Goal: Complete application form

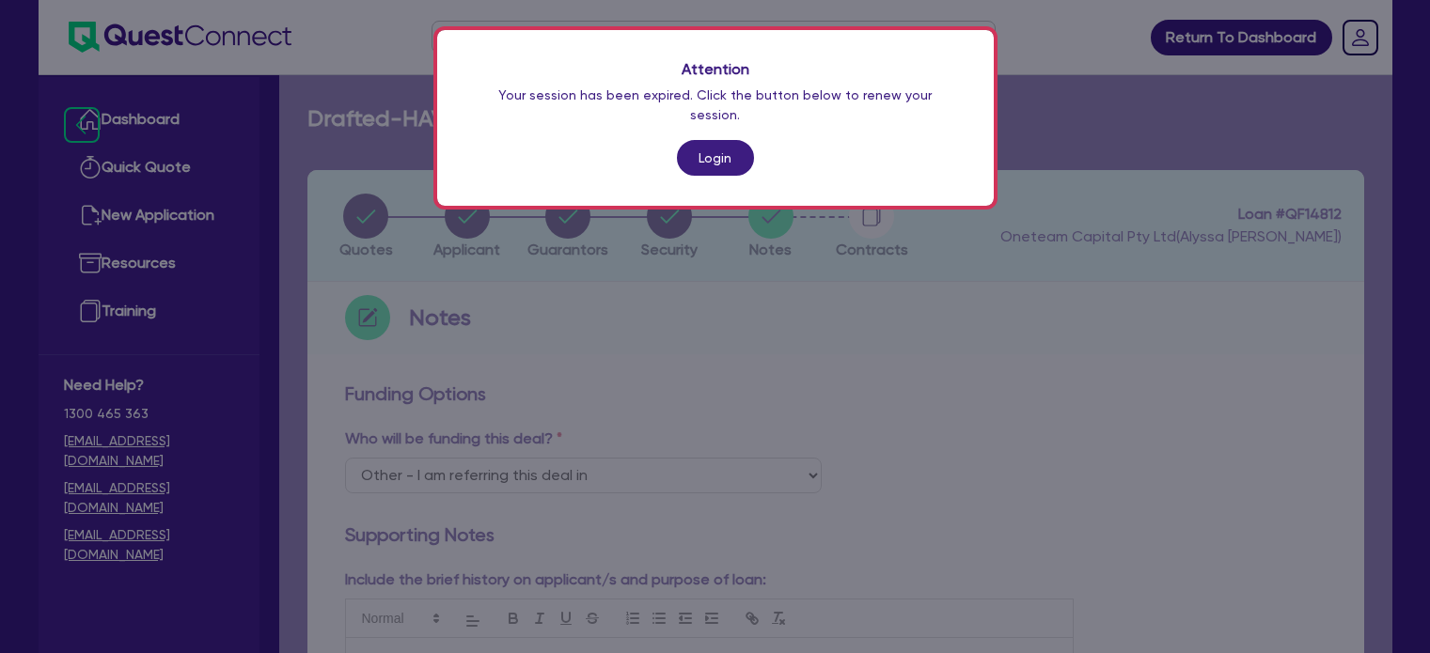
select select "Other"
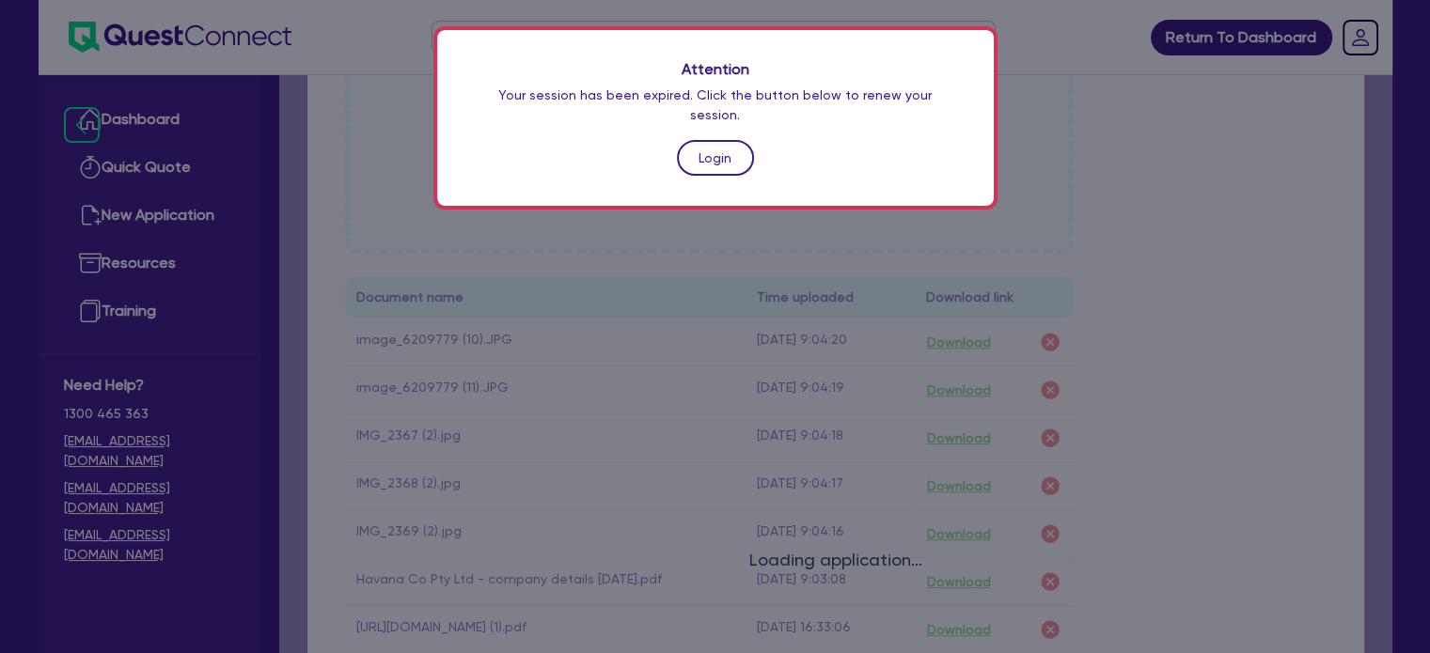
click at [714, 146] on link "Login" at bounding box center [715, 158] width 77 height 36
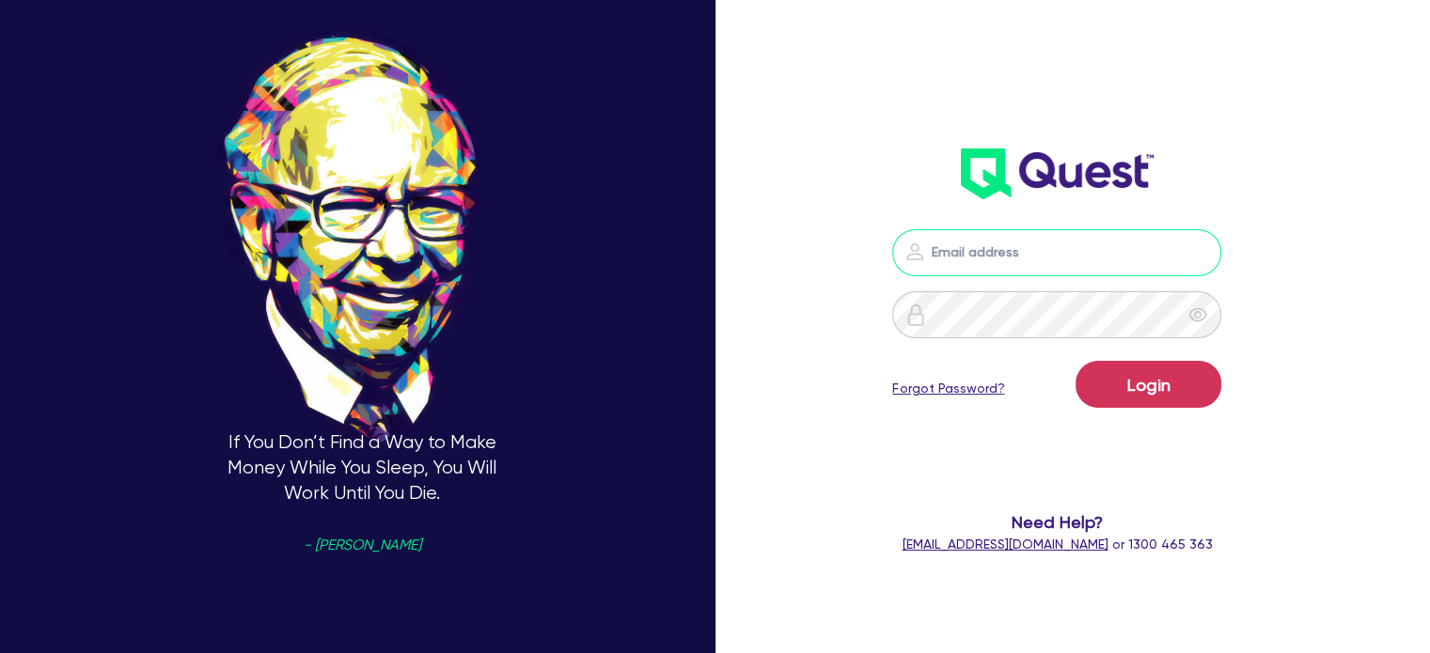
click at [948, 243] on input "email" at bounding box center [1056, 252] width 329 height 47
type input "[EMAIL_ADDRESS][PERSON_NAME][DOMAIN_NAME]"
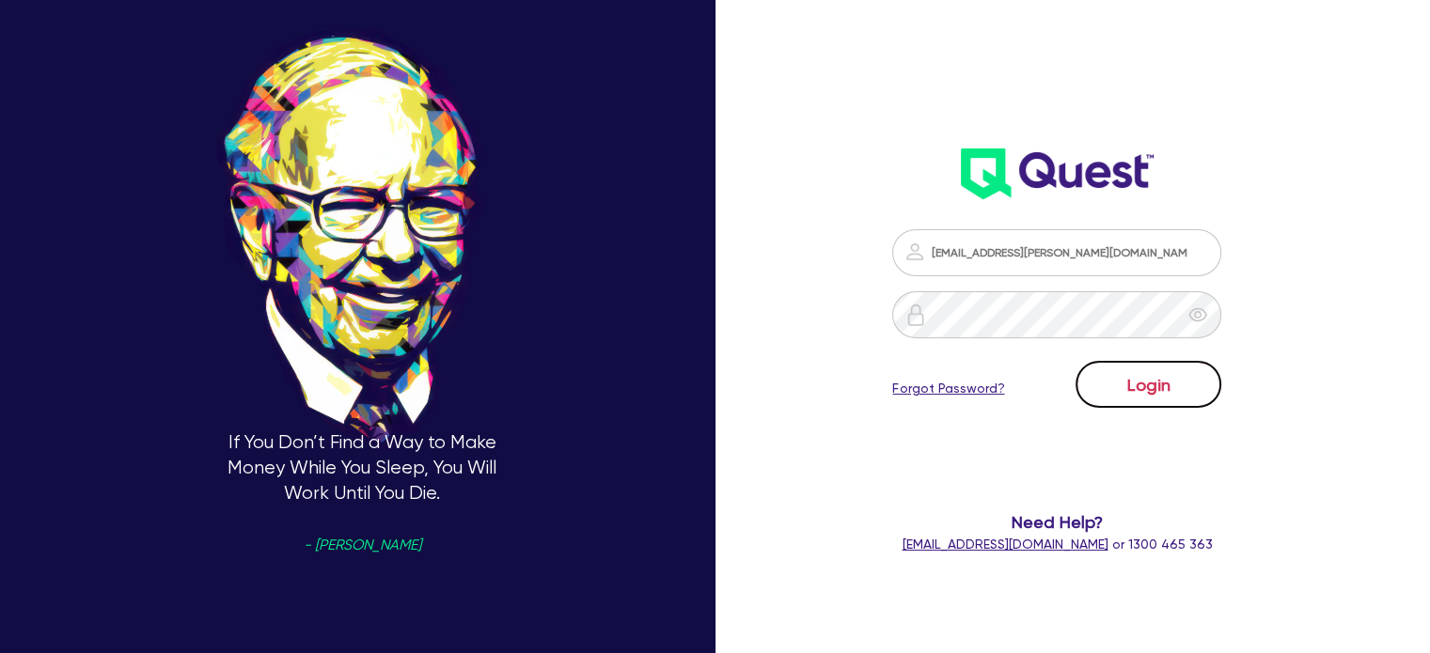
click at [1112, 382] on button "Login" at bounding box center [1148, 384] width 146 height 47
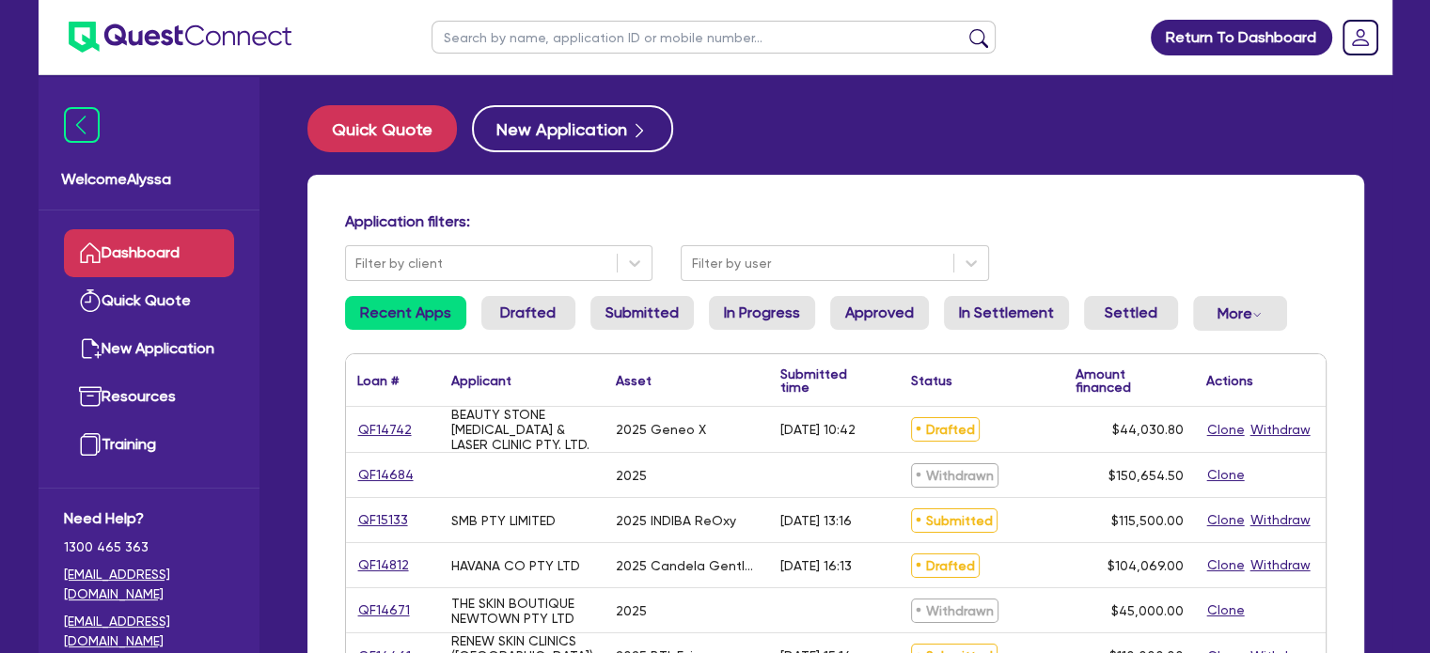
click at [538, 40] on input "text" at bounding box center [713, 37] width 564 height 33
type input "[PERSON_NAME]"
click at [964, 28] on button "submit" at bounding box center [979, 41] width 30 height 26
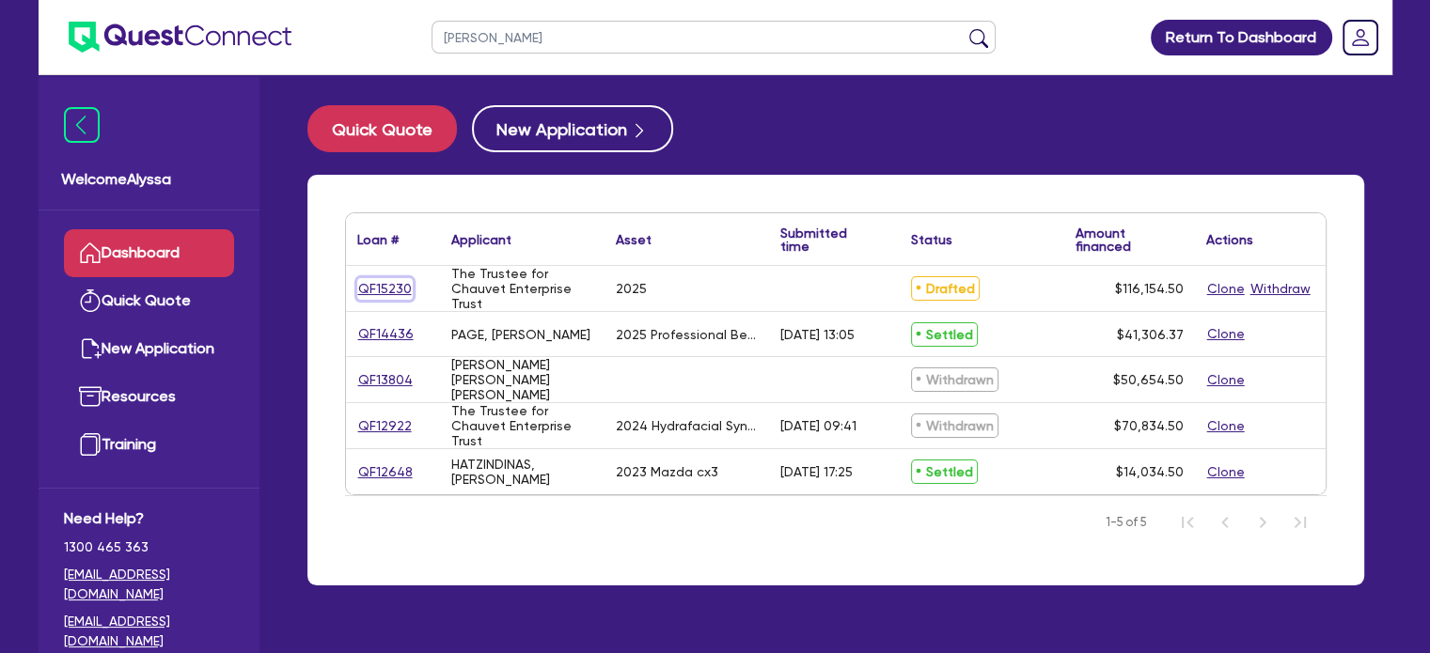
click at [384, 289] on link "QF15230" at bounding box center [384, 289] width 55 height 22
select select "SECONDARY_ASSETS"
select select "MEDICAL_DENTAL_LABORATORY_EQUIPMENT"
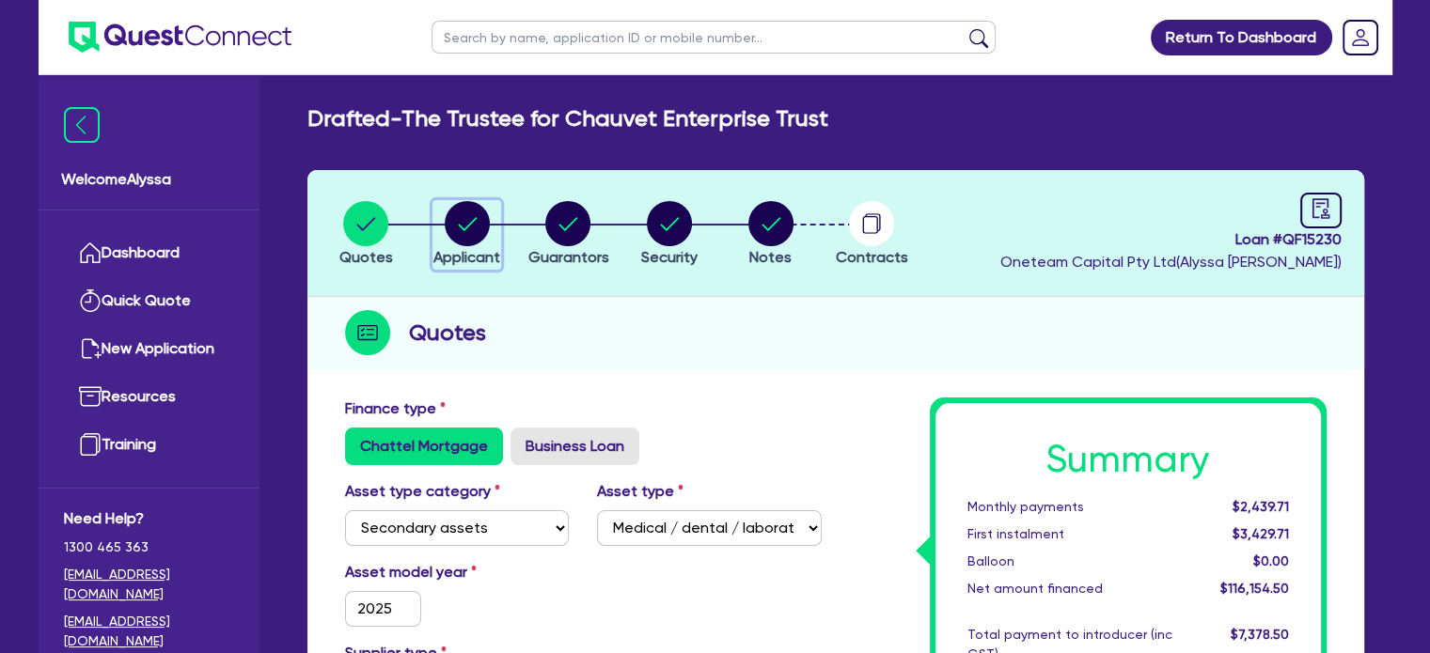
click at [481, 225] on circle "button" at bounding box center [467, 223] width 45 height 45
select select "TRUST"
select select "COMPANY"
select select "HEALTH_BEAUTY"
select select "HAIR_BEAUTY_SALONS"
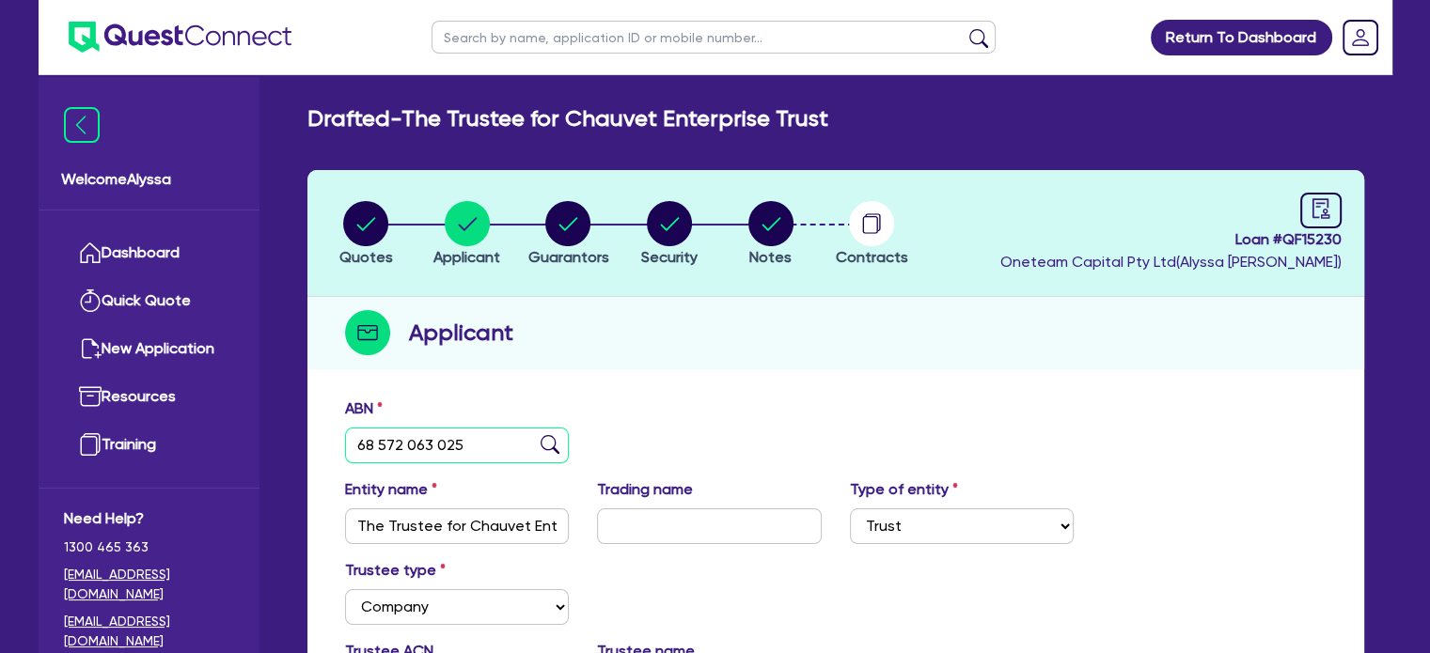
drag, startPoint x: 499, startPoint y: 453, endPoint x: 328, endPoint y: 446, distance: 171.3
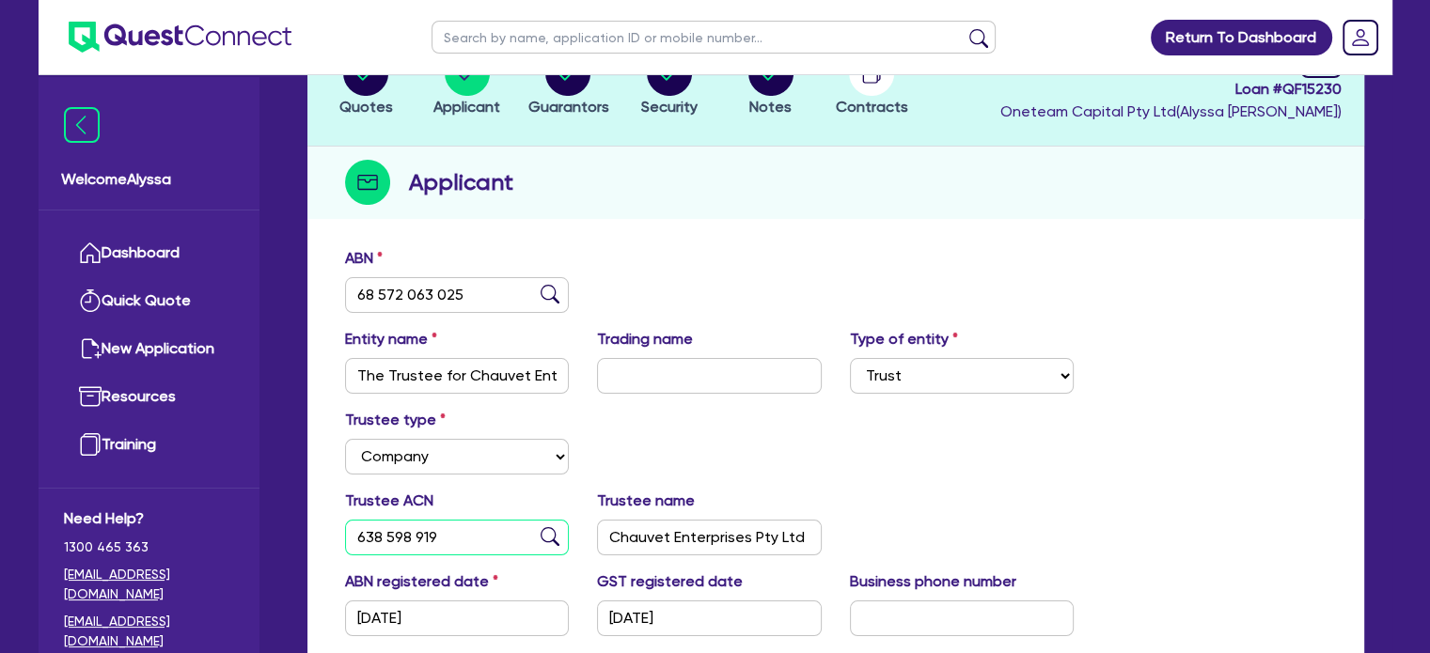
drag, startPoint x: 461, startPoint y: 542, endPoint x: 353, endPoint y: 540, distance: 107.2
click at [353, 540] on input "638 598 919" at bounding box center [457, 538] width 225 height 36
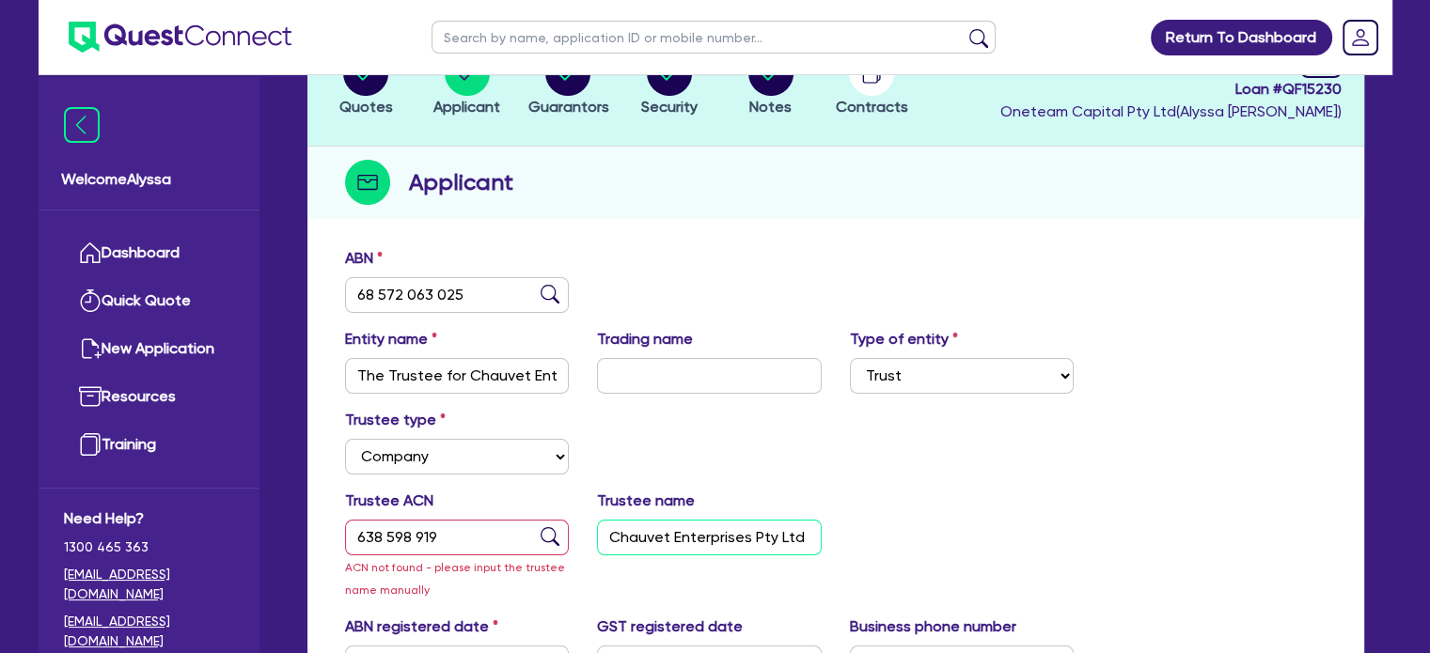
drag, startPoint x: 610, startPoint y: 533, endPoint x: 825, endPoint y: 539, distance: 215.3
click at [825, 539] on div "Trustee name Chauvet Enterprises Pty Ltd" at bounding box center [709, 545] width 253 height 111
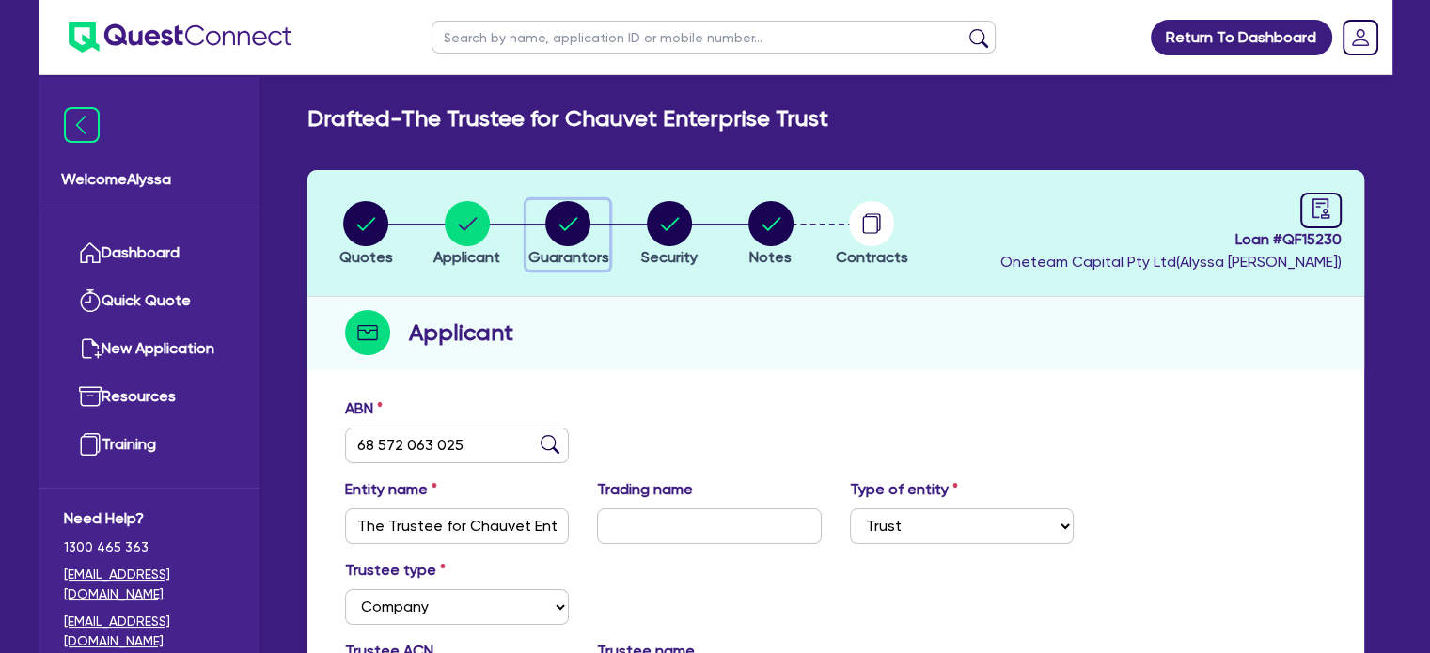
click at [572, 219] on circle "button" at bounding box center [567, 223] width 45 height 45
select select "MRS"
select select "MARRIED"
select select "PROPERTY"
select select "CASH"
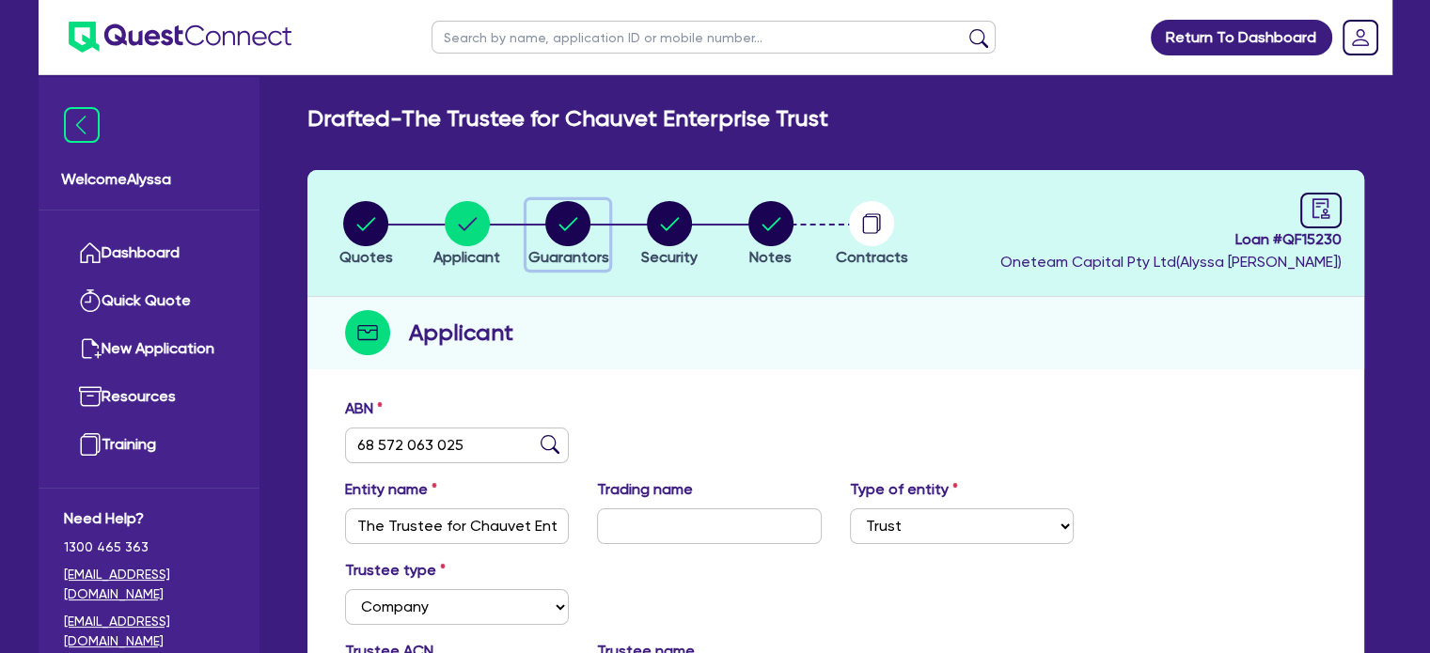
select select "VEHICLE"
select select "MORTGAGE"
select select "MR"
select select "[GEOGRAPHIC_DATA]"
select select "MARRIED"
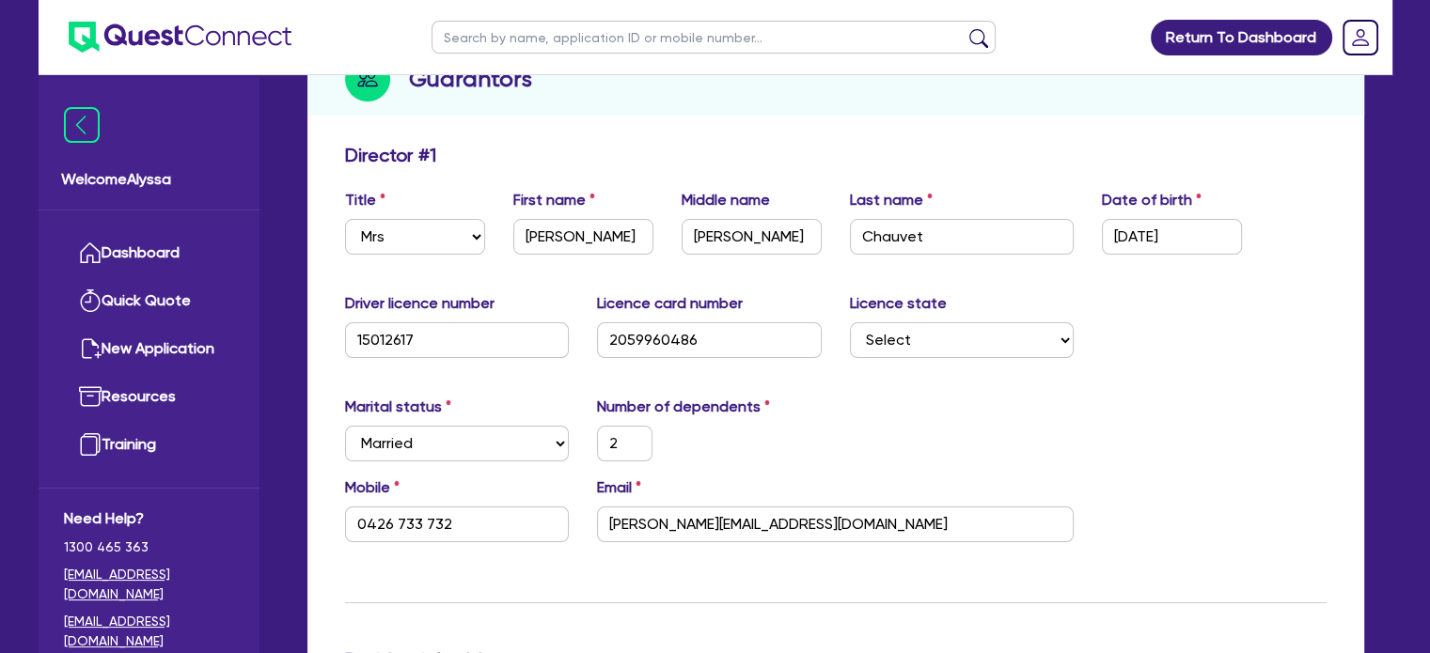
scroll to position [256, 0]
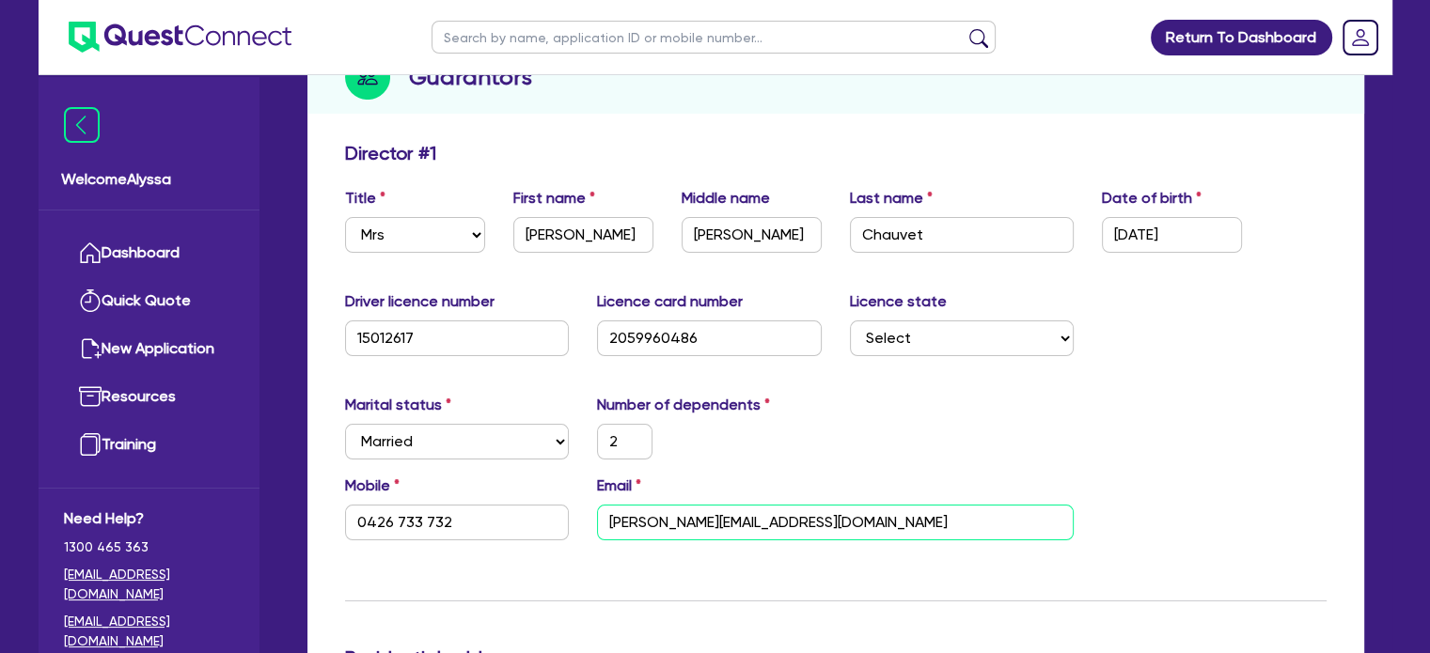
drag, startPoint x: 813, startPoint y: 516, endPoint x: 572, endPoint y: 509, distance: 241.7
click at [572, 509] on div "Mobile [PHONE_NUMBER] Email [PERSON_NAME][EMAIL_ADDRESS][DOMAIN_NAME]" at bounding box center [836, 515] width 1010 height 81
drag, startPoint x: 462, startPoint y: 513, endPoint x: 338, endPoint y: 506, distance: 124.3
click at [338, 506] on div "Mobile [PHONE_NUMBER]" at bounding box center [457, 508] width 253 height 66
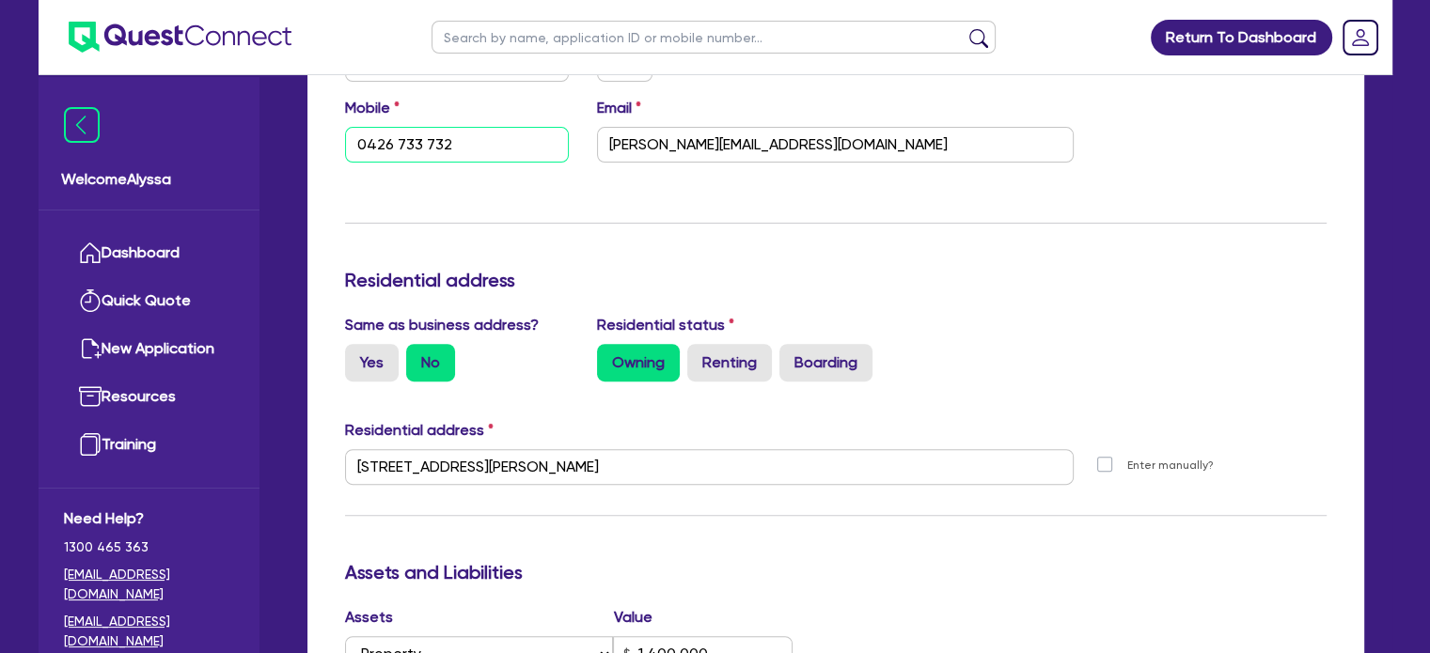
scroll to position [643, 0]
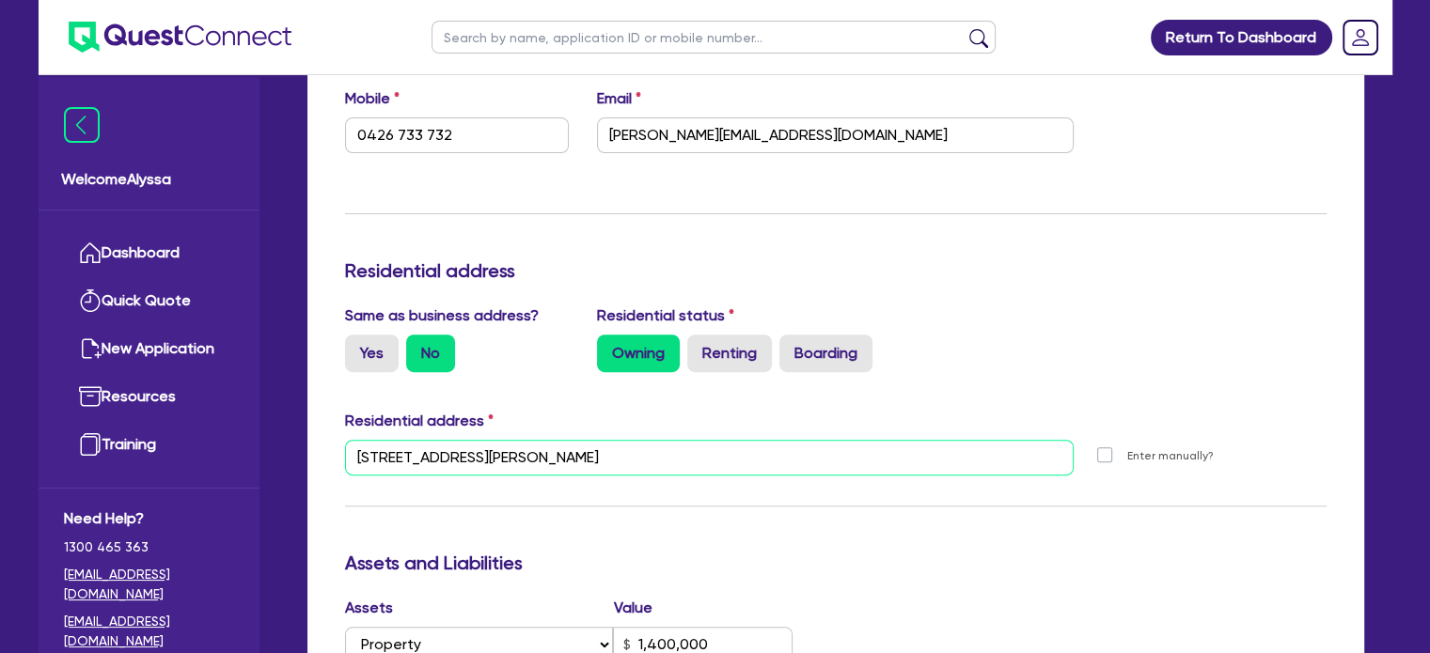
drag, startPoint x: 658, startPoint y: 458, endPoint x: 346, endPoint y: 439, distance: 312.7
click at [346, 440] on input "[STREET_ADDRESS][PERSON_NAME]" at bounding box center [709, 458] width 729 height 36
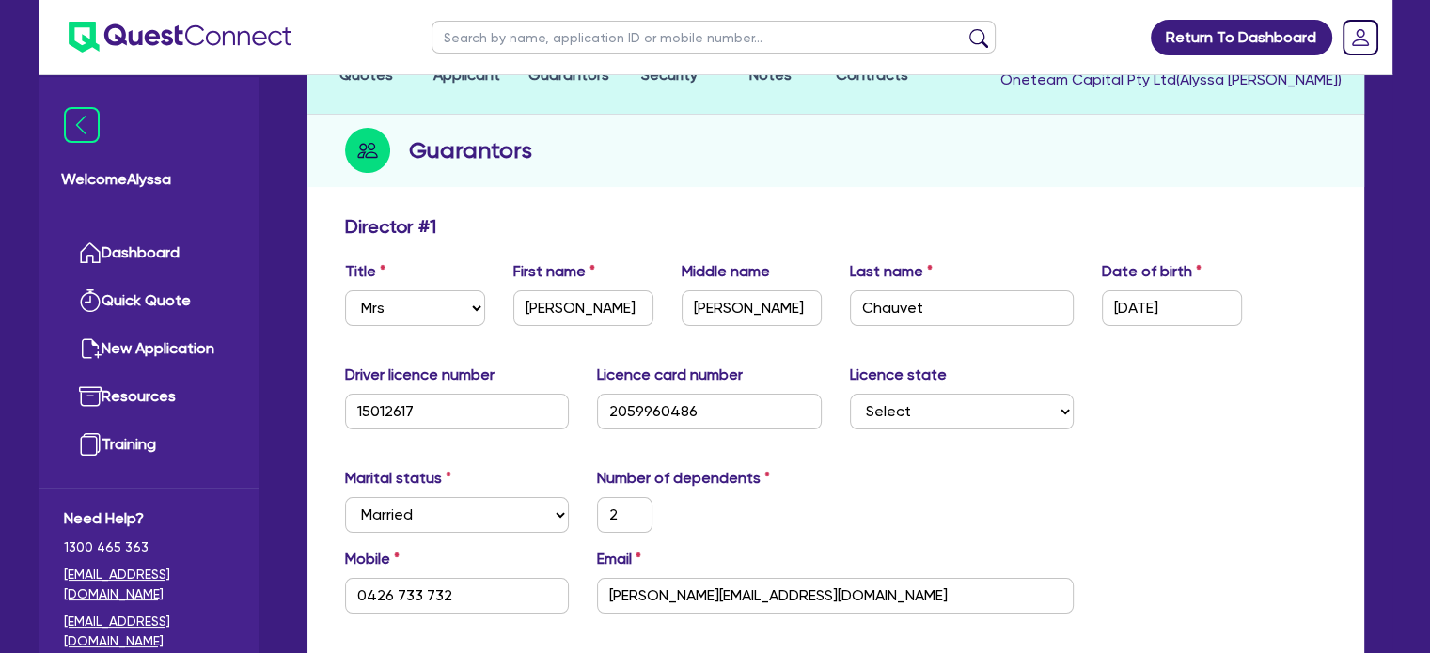
scroll to position [0, 0]
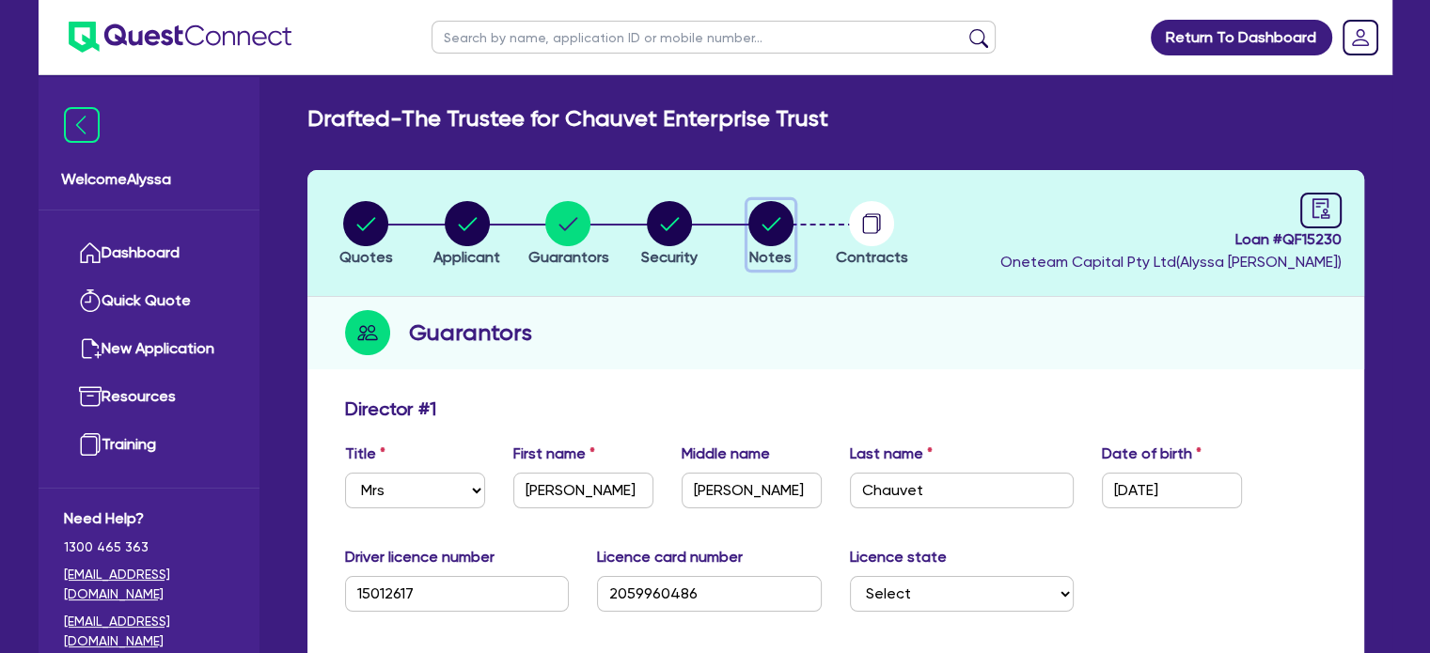
click at [764, 249] on span "Notes" at bounding box center [770, 257] width 42 height 18
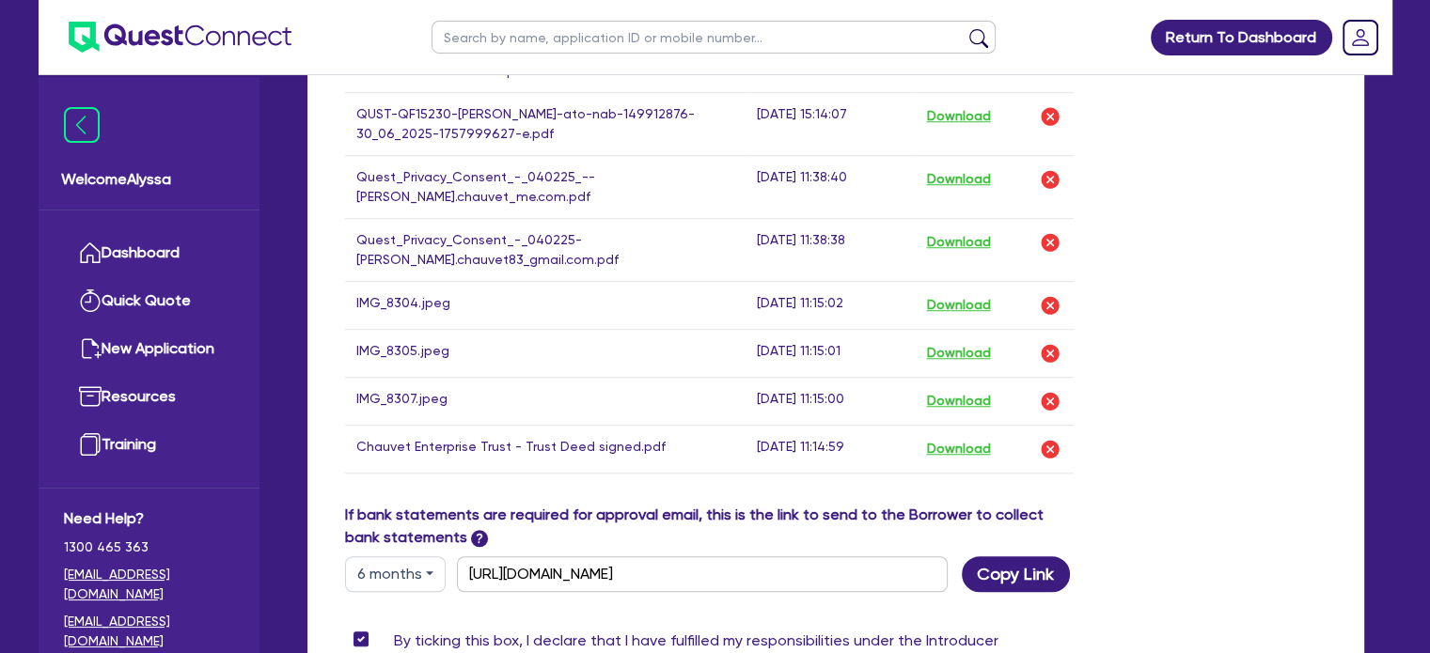
scroll to position [1450, 0]
click at [961, 387] on button "Download" at bounding box center [958, 399] width 66 height 24
click at [954, 341] on button "Download" at bounding box center [958, 351] width 66 height 24
click at [957, 292] on button "Download" at bounding box center [958, 303] width 66 height 24
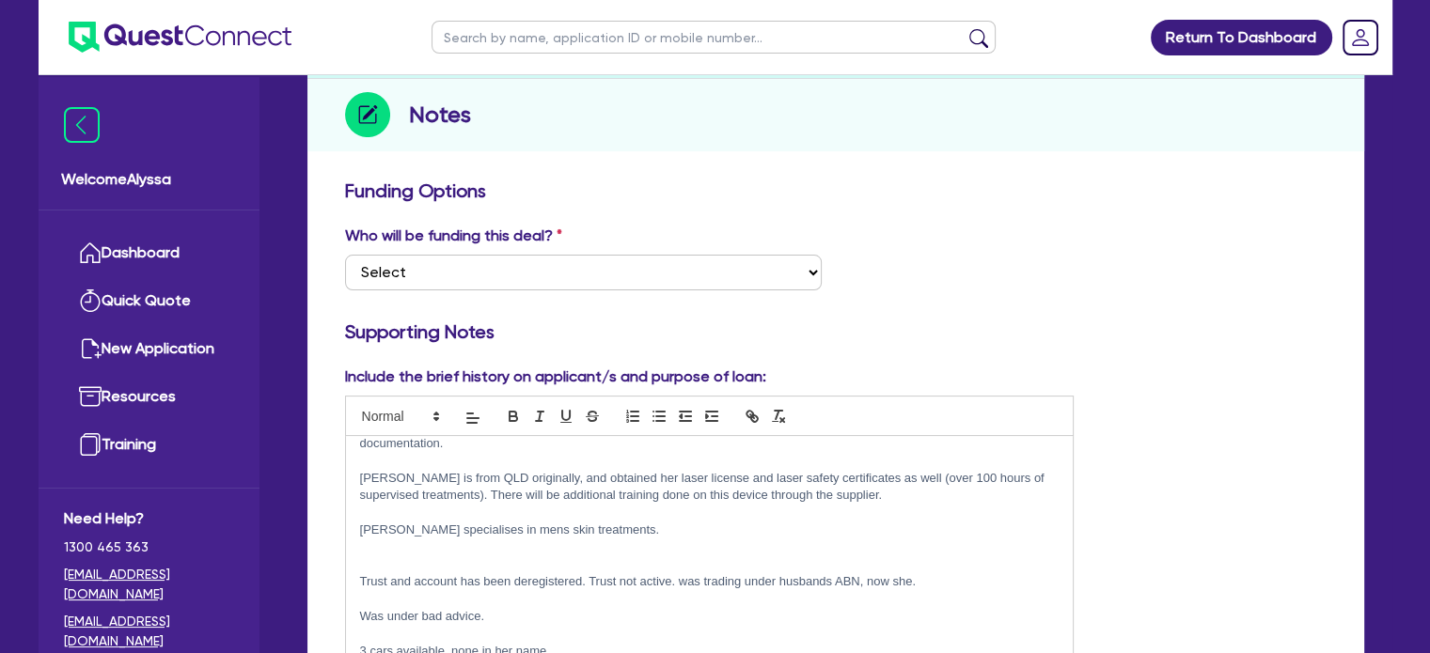
scroll to position [0, 0]
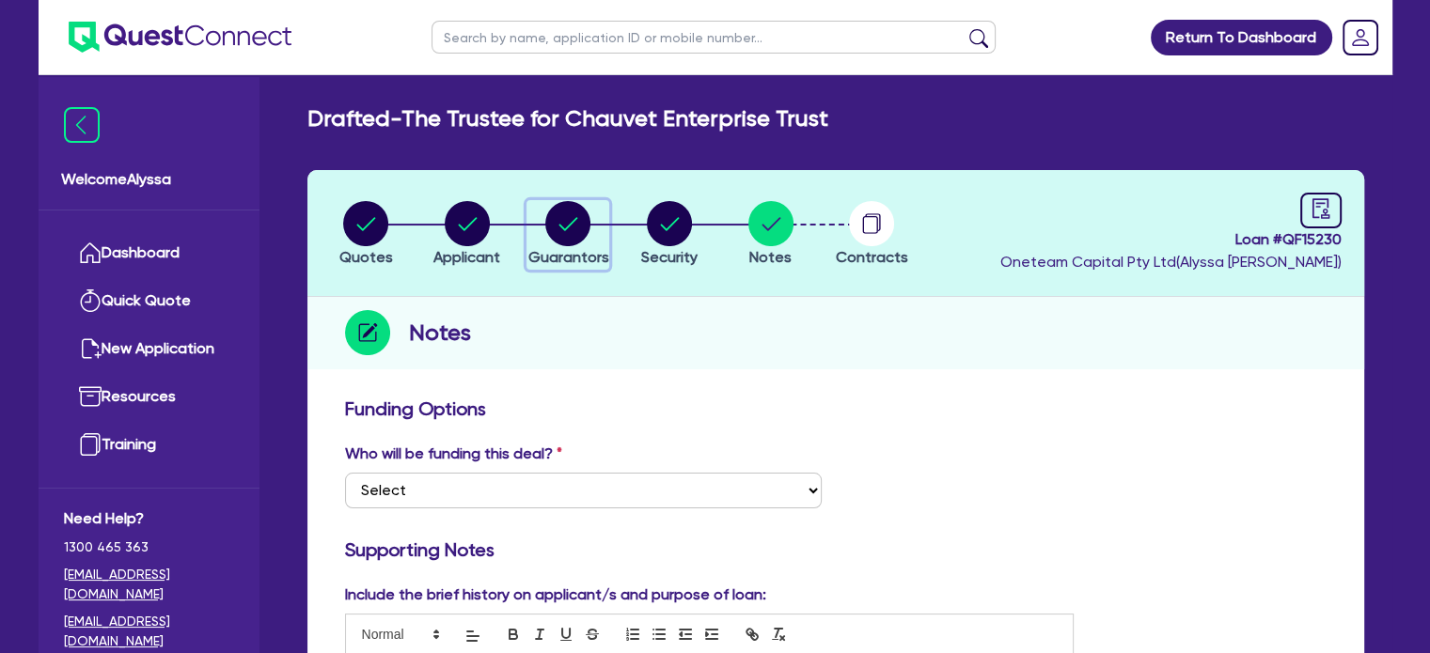
click at [573, 213] on circle "button" at bounding box center [567, 223] width 45 height 45
select select "MRS"
select select "MARRIED"
select select "PROPERTY"
select select "CASH"
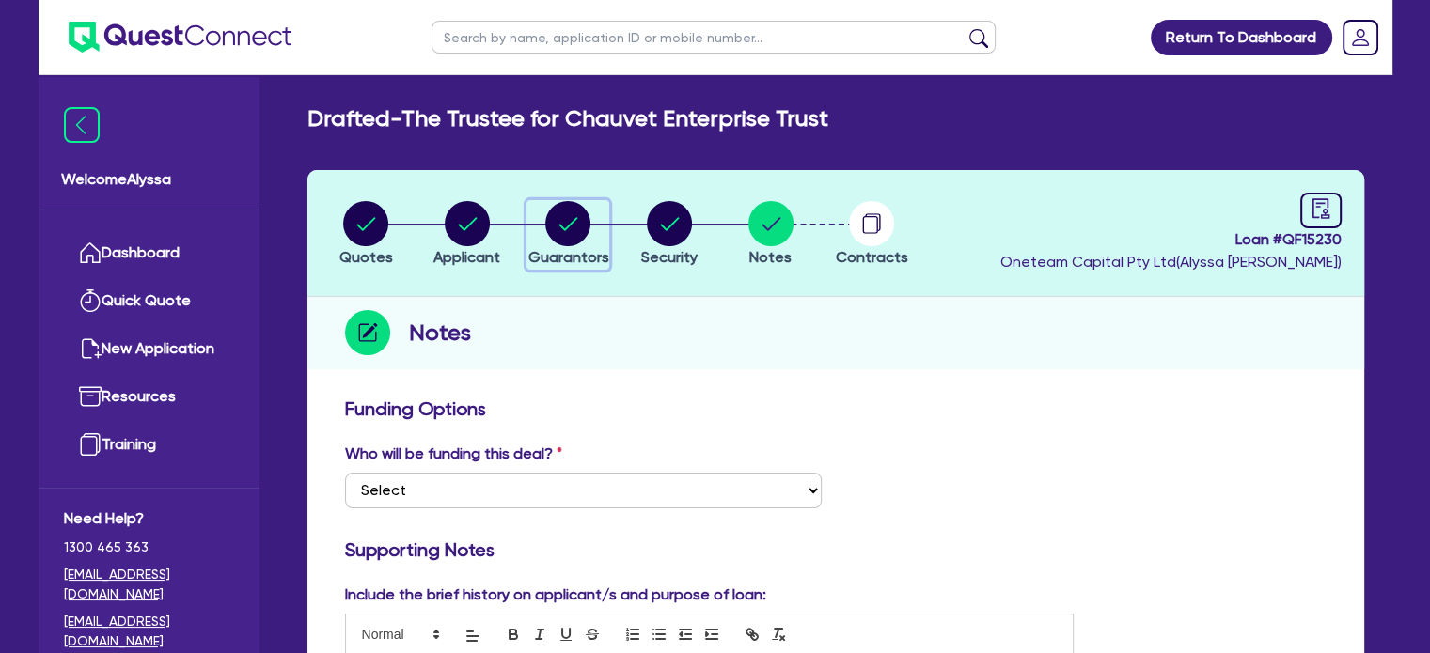
select select "VEHICLE"
select select "MORTGAGE"
select select "MR"
select select "[GEOGRAPHIC_DATA]"
select select "MARRIED"
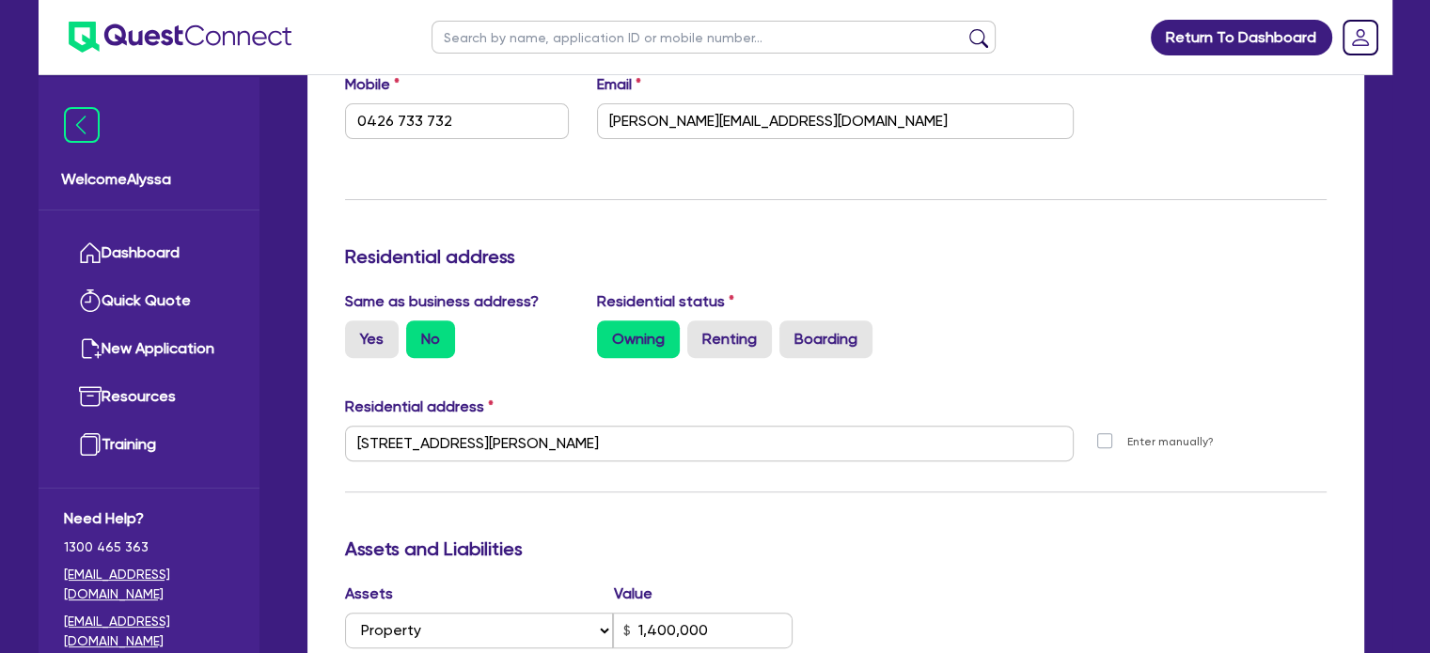
scroll to position [656, 0]
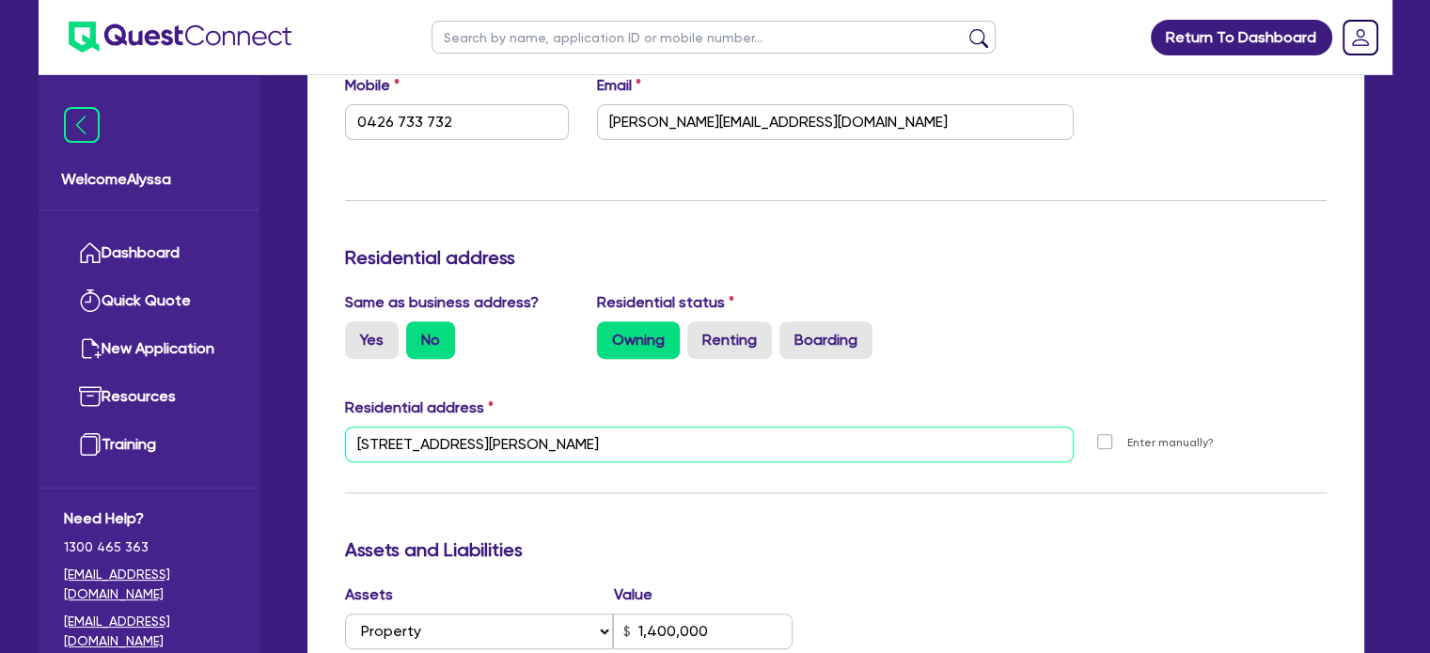
drag, startPoint x: 655, startPoint y: 448, endPoint x: 293, endPoint y: 431, distance: 362.3
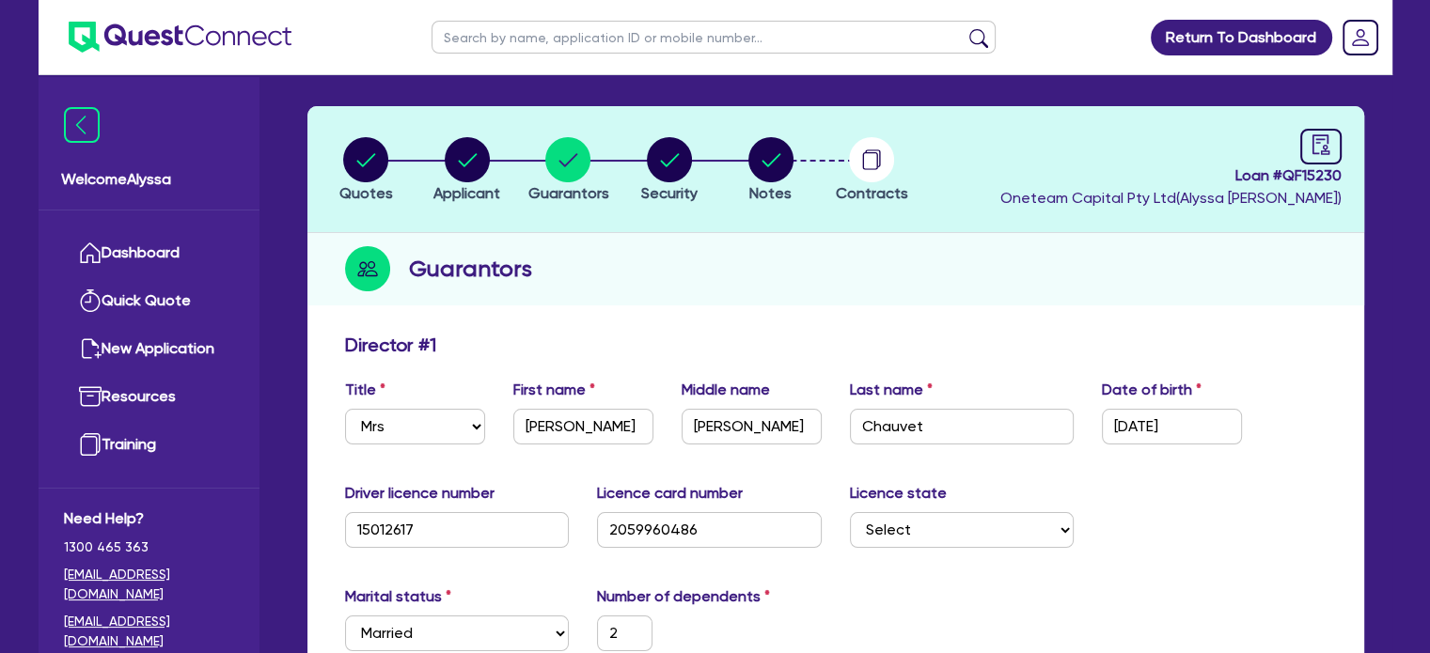
scroll to position [0, 0]
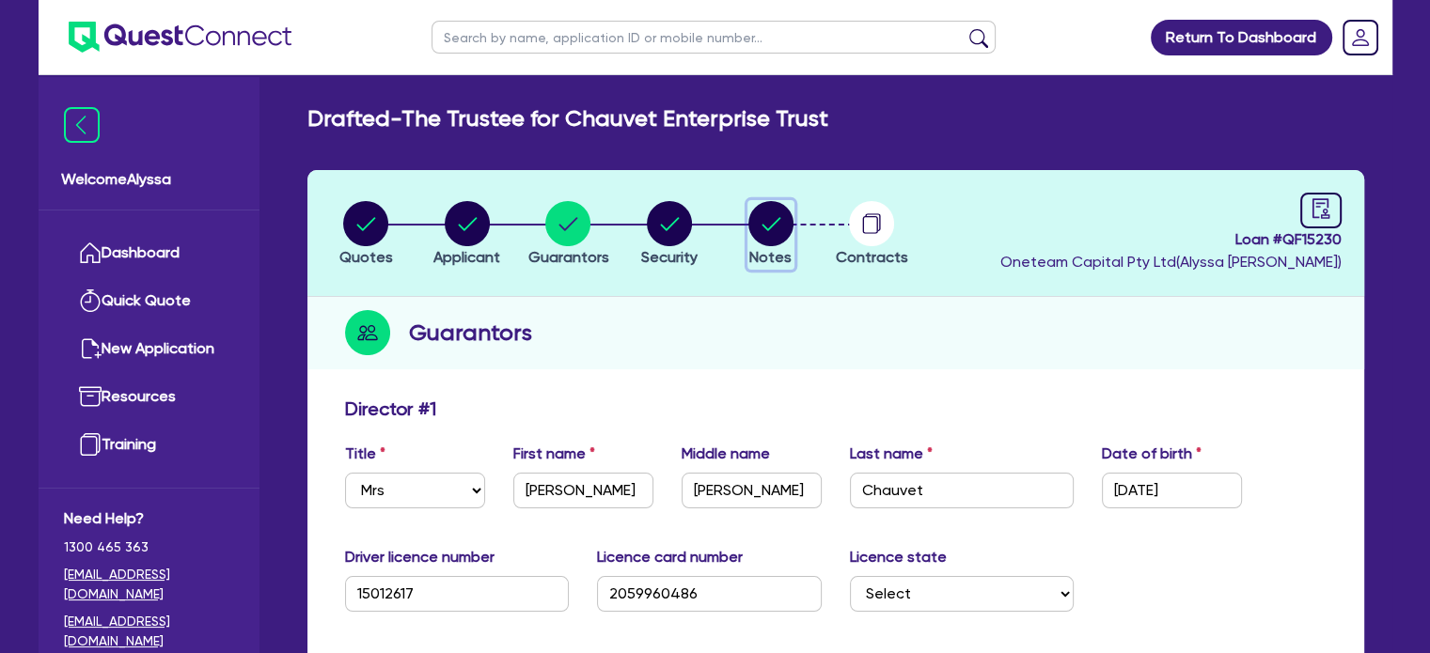
click at [786, 217] on circle "button" at bounding box center [770, 223] width 45 height 45
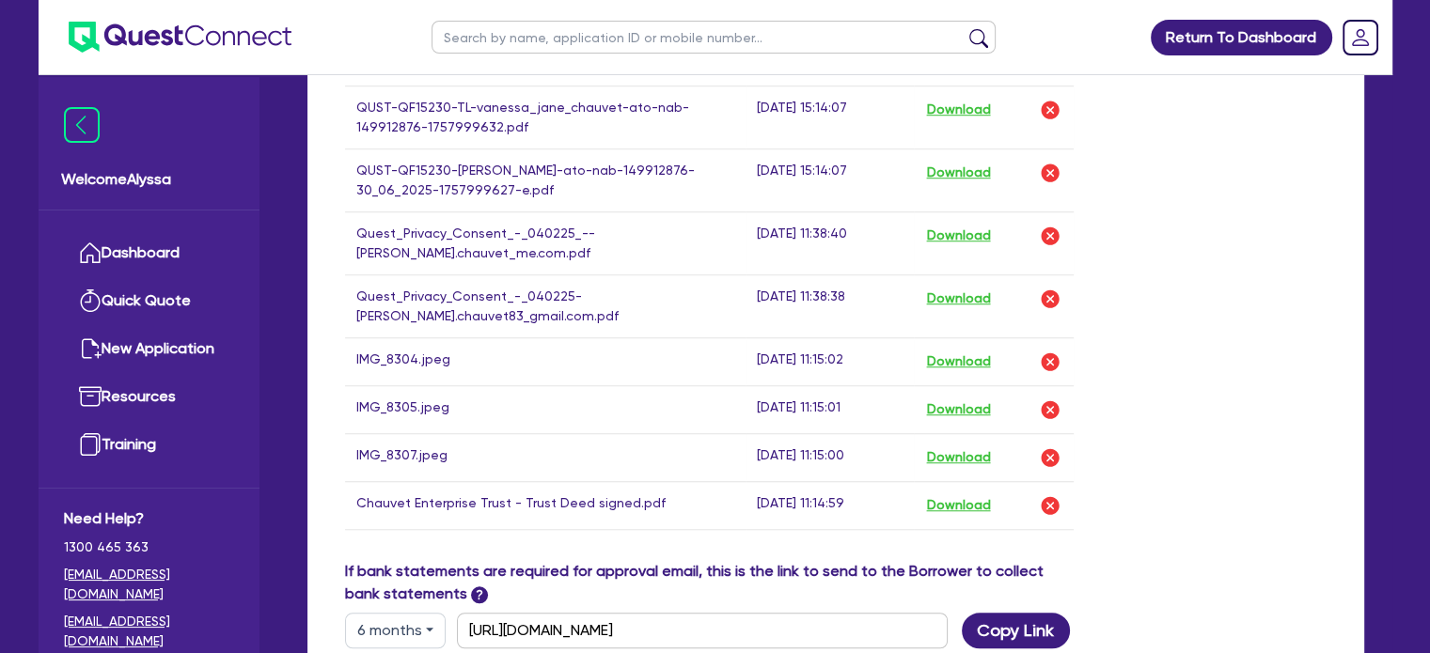
scroll to position [1390, 0]
click at [957, 236] on button "Download" at bounding box center [958, 237] width 66 height 24
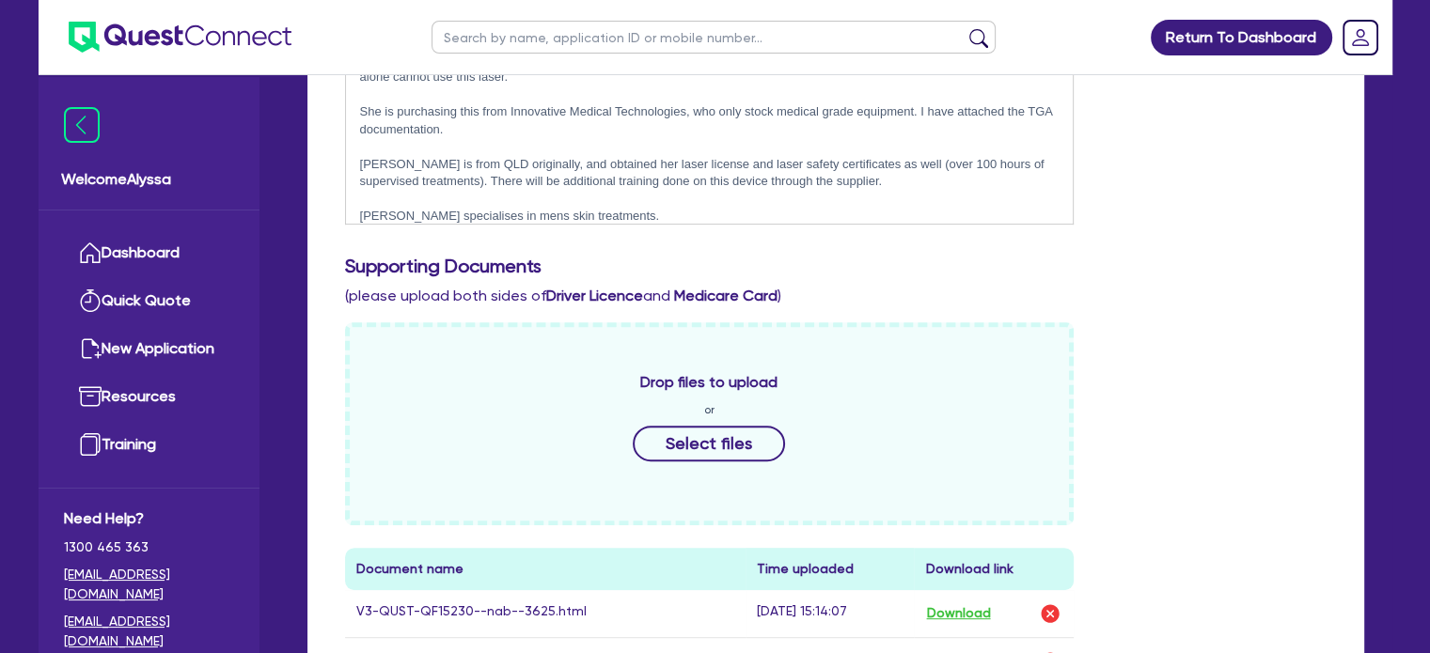
scroll to position [0, 0]
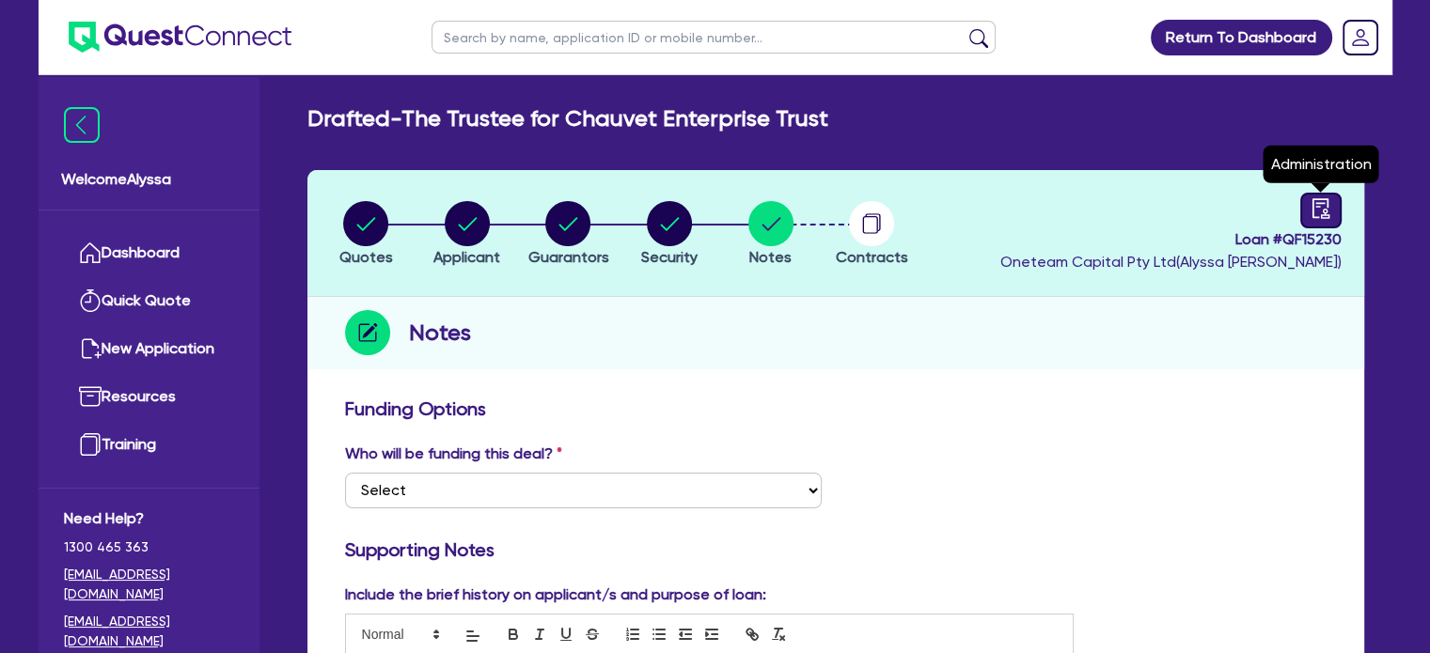
click at [1322, 213] on icon "audit" at bounding box center [1319, 208] width 17 height 20
select select "DRAFTED_NEW"
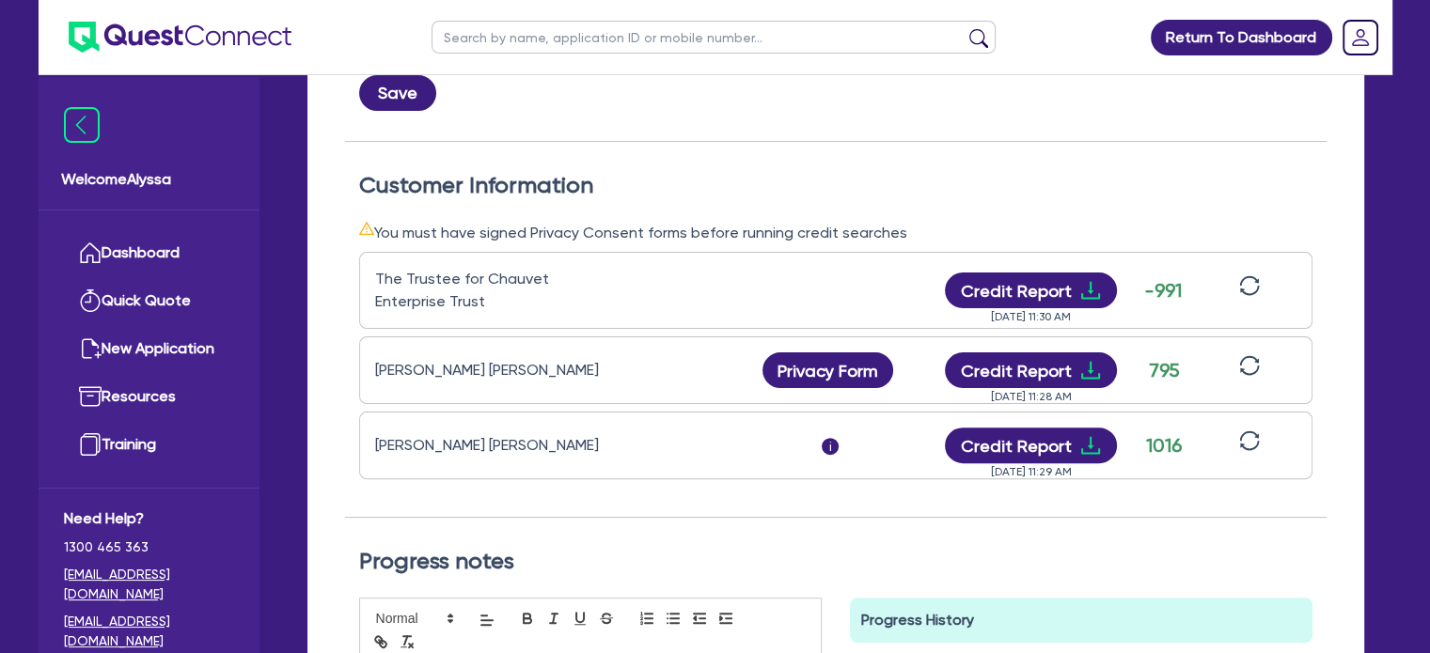
scroll to position [590, 0]
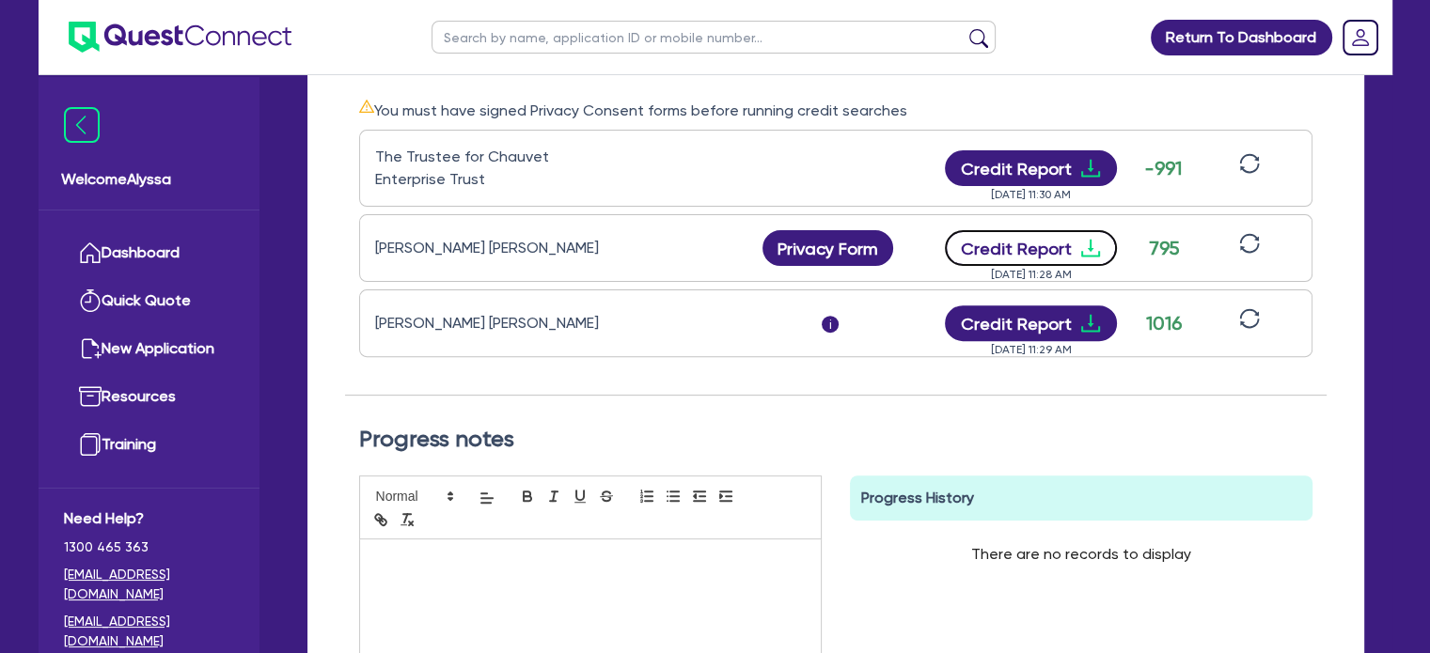
click at [999, 259] on button "Credit Report" at bounding box center [1031, 248] width 172 height 36
